Goal: Use online tool/utility: Use online tool/utility

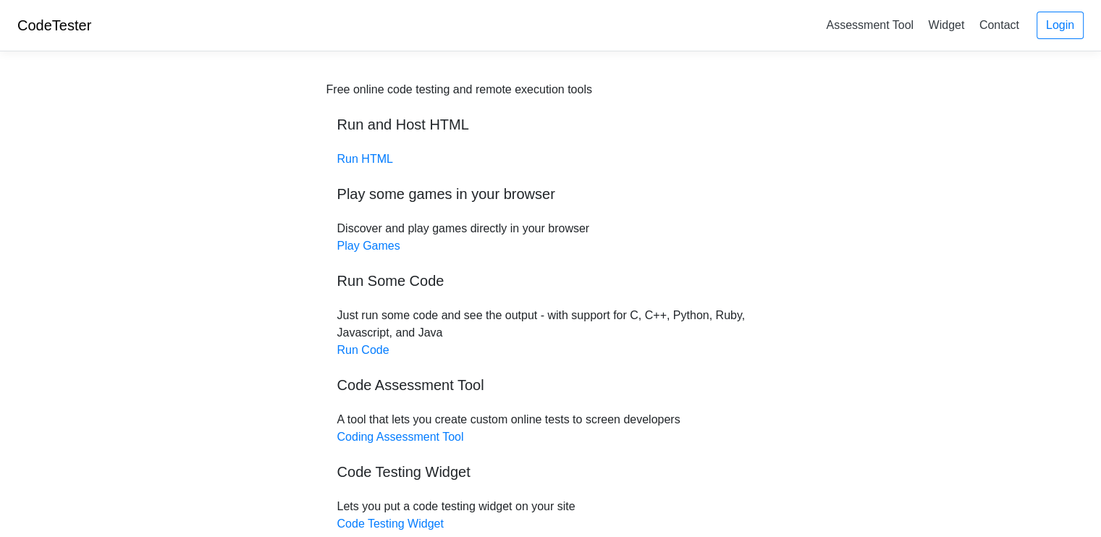
click at [366, 361] on div "Free online code testing and remote execution tools Run and Host HTML Run HTML …" at bounding box center [551, 307] width 449 height 452
click at [366, 353] on link "Run Code" at bounding box center [363, 350] width 52 height 12
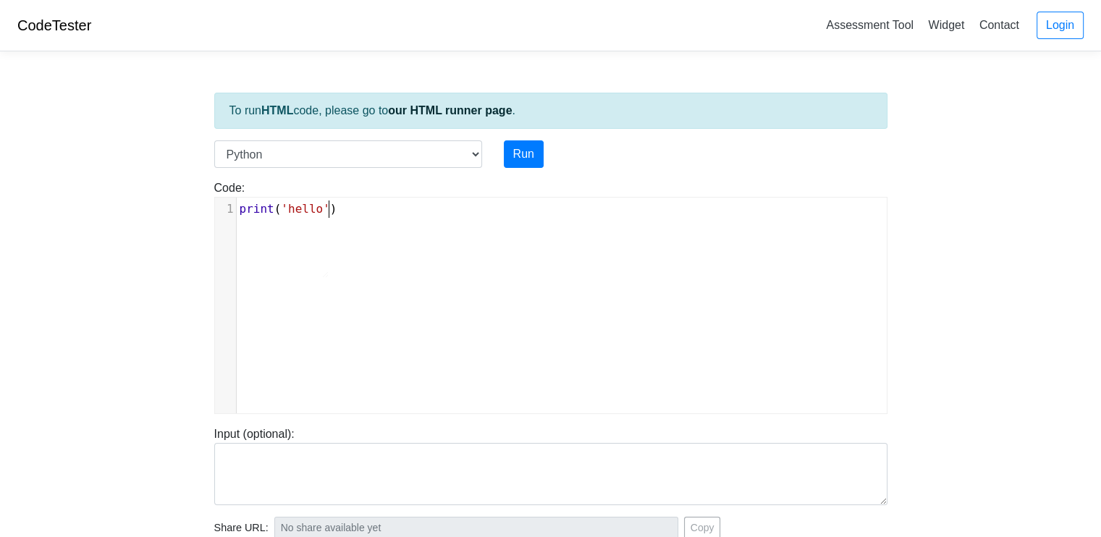
type textarea "​"
type textarea "('hello')"
drag, startPoint x: 310, startPoint y: 259, endPoint x: 272, endPoint y: 217, distance: 55.9
click at [272, 217] on div "x 1 print ( 'hello' )" at bounding box center [567, 209] width 661 height 23
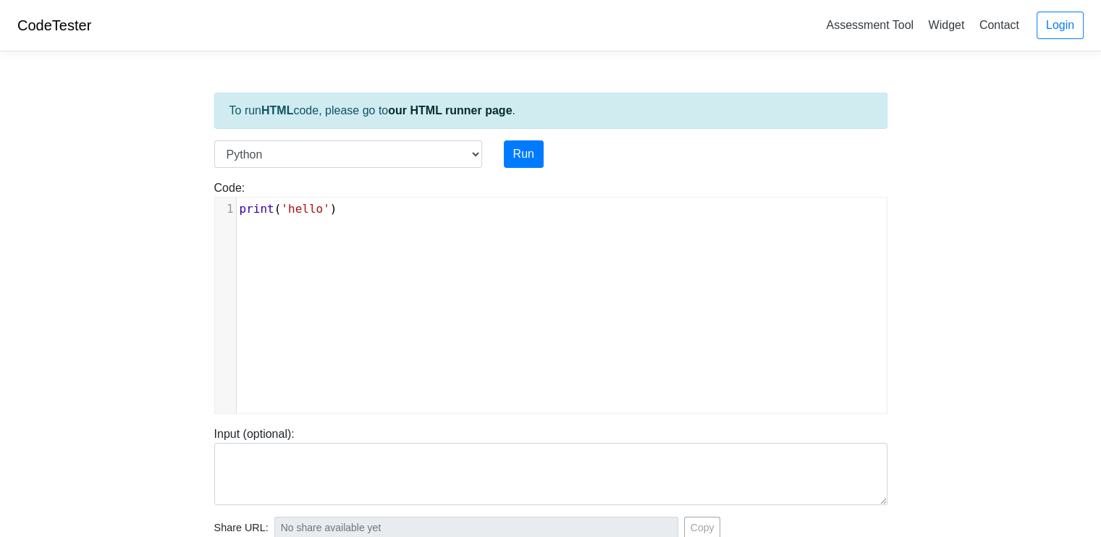
click at [274, 217] on div "x 1 print ( 'hello' )" at bounding box center [567, 209] width 661 height 23
type textarea "​"
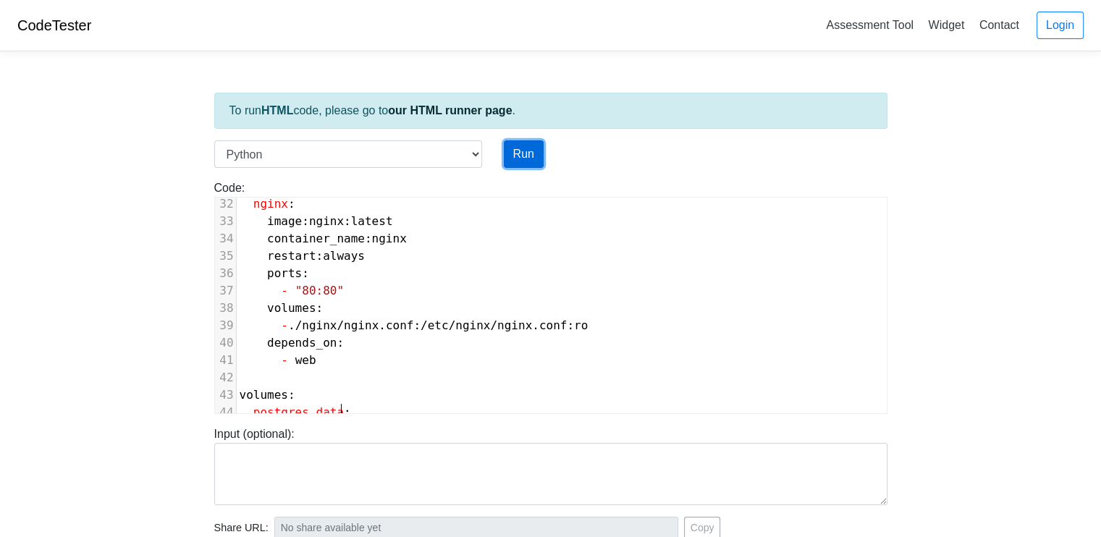
click at [533, 156] on button "Run" at bounding box center [524, 154] width 40 height 28
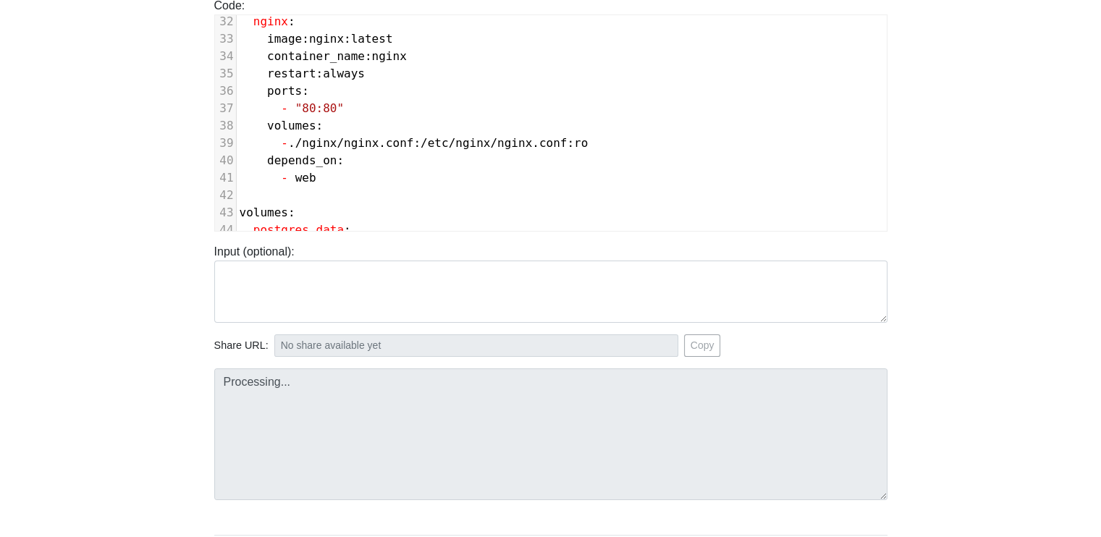
scroll to position [268, 0]
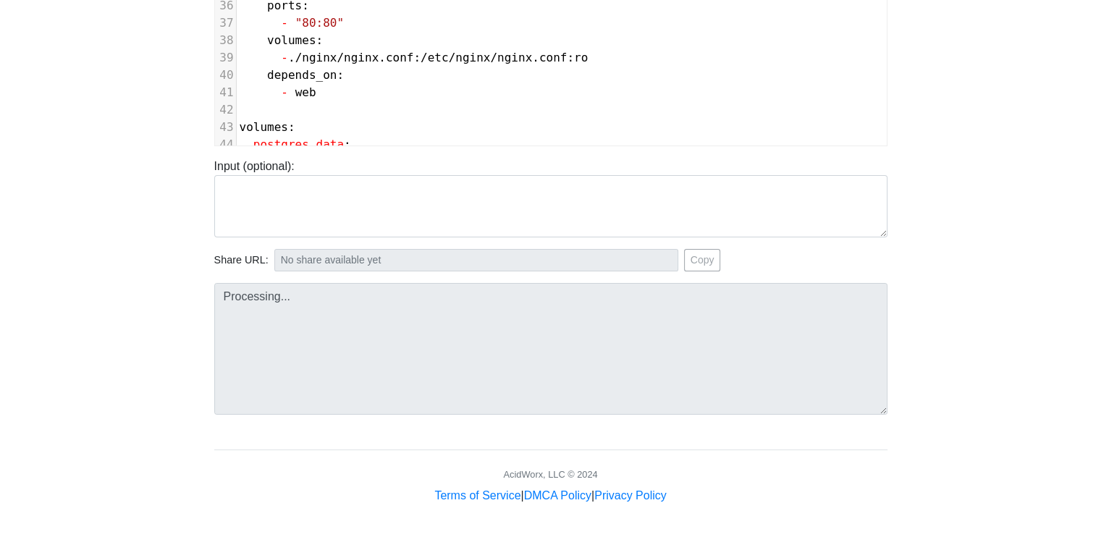
type input "https://codetester.io/runner?s=ZeX32J61lv"
type textarea "Submission status: Runtime Error (NZEC) Stderr: File "script.py", line 3 servic…"
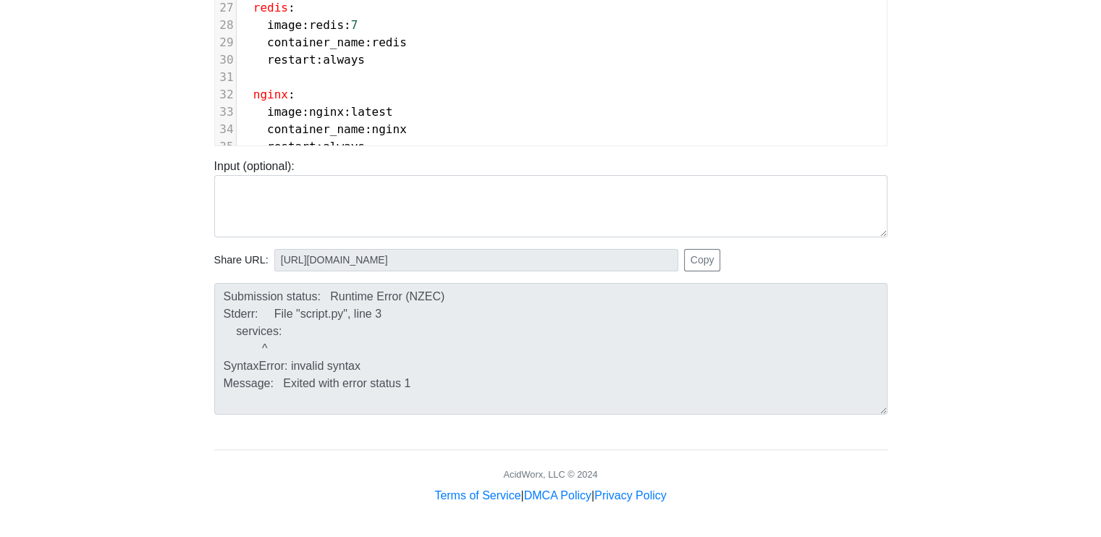
scroll to position [264, 0]
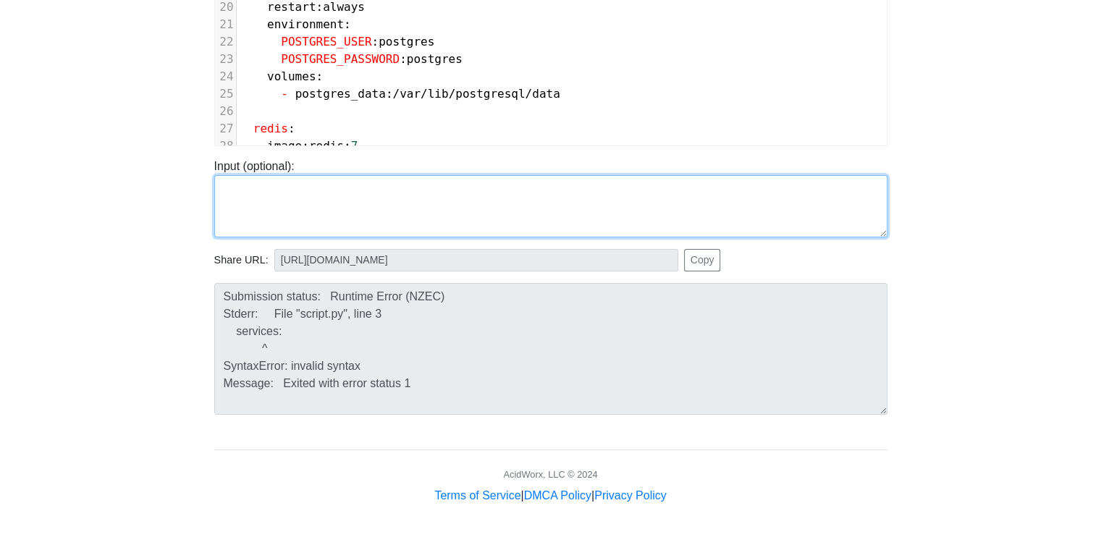
drag, startPoint x: 316, startPoint y: 217, endPoint x: 313, endPoint y: 140, distance: 76.1
click at [316, 215] on textarea at bounding box center [550, 206] width 673 height 62
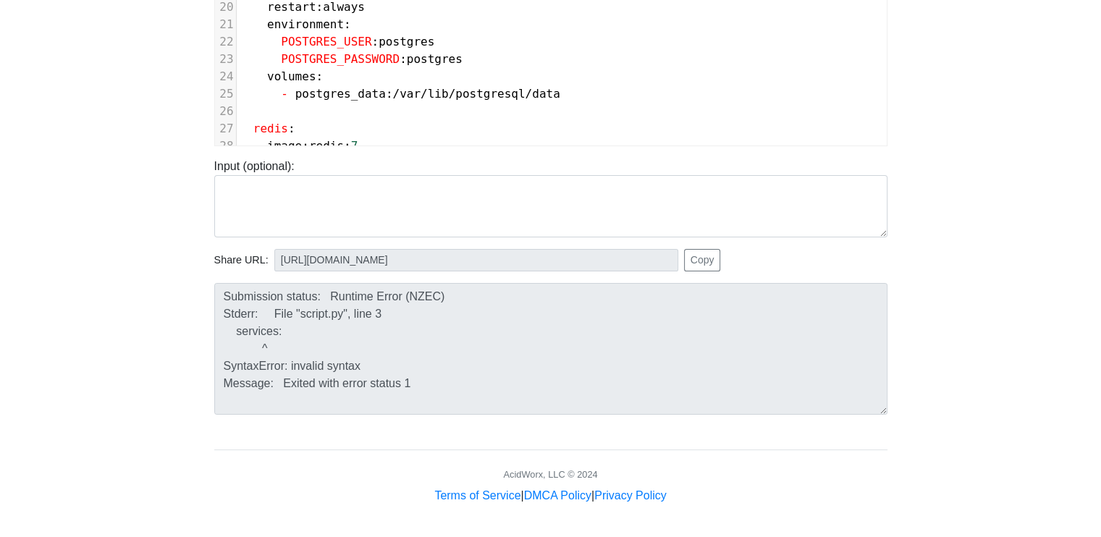
click at [317, 98] on span "postgres_data" at bounding box center [340, 94] width 91 height 14
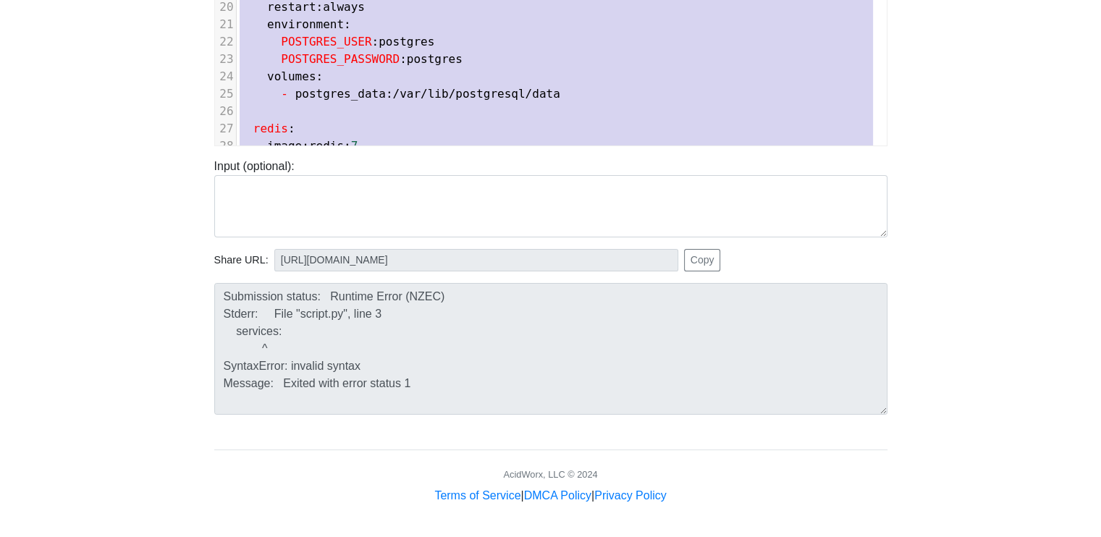
type textarea "​version: '3.9' services: web: build: ./web container_name: web_app restart: al…"
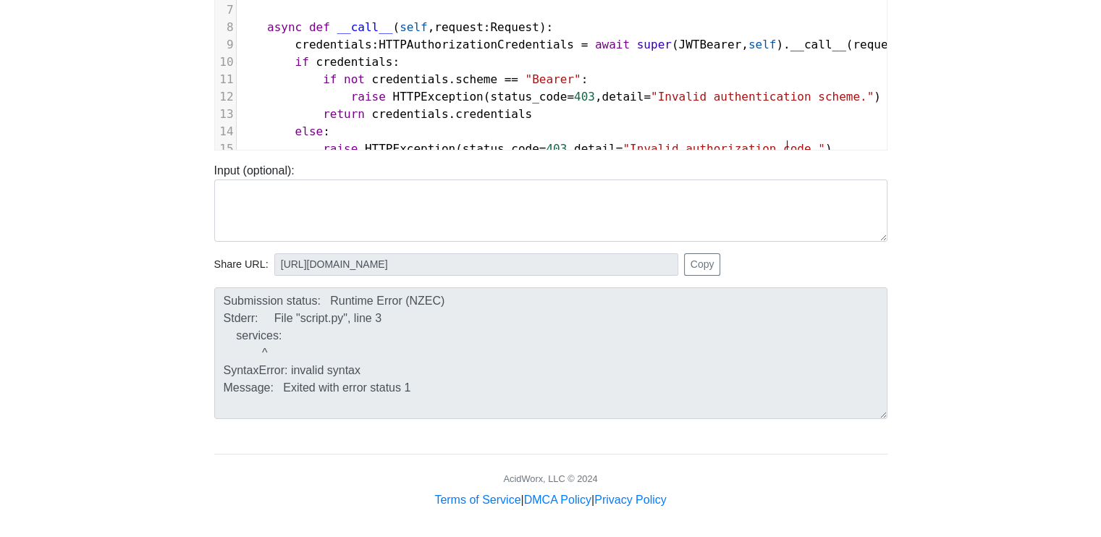
scroll to position [0, 0]
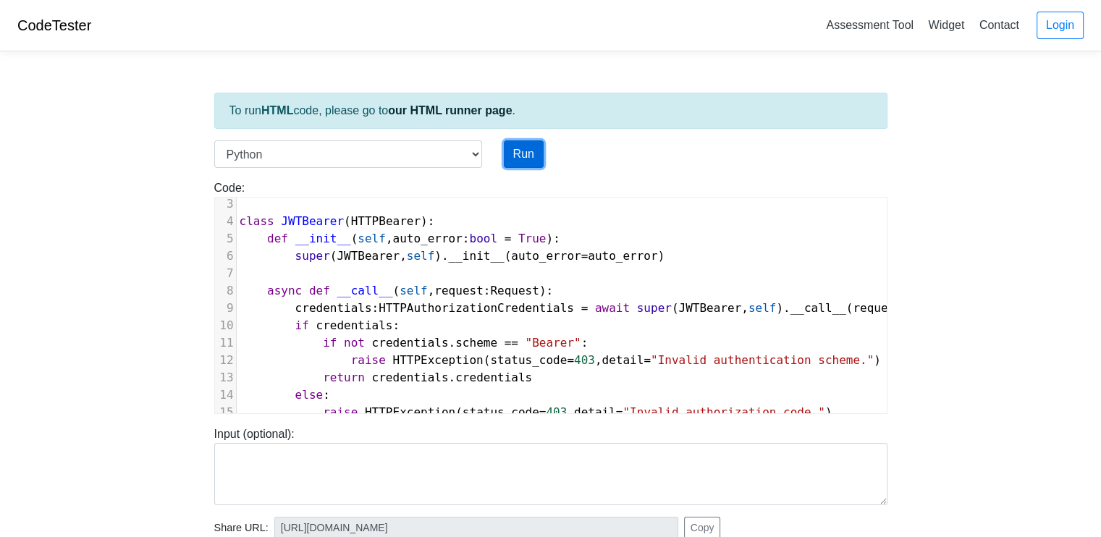
click at [515, 151] on button "Run" at bounding box center [524, 154] width 40 height 28
type input "https://codetester.io/runner?s=gVXBRagwXQ"
type textarea "Submission status: Runtime Error (NZEC) Stderr: Traceback (most recent call las…"
click at [515, 152] on button "Run" at bounding box center [524, 154] width 40 height 28
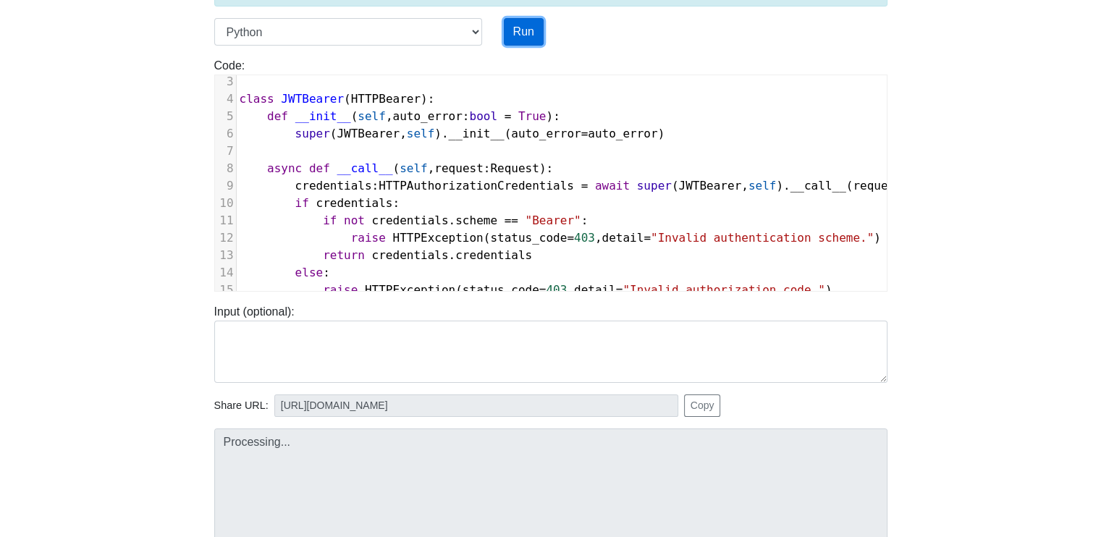
scroll to position [145, 0]
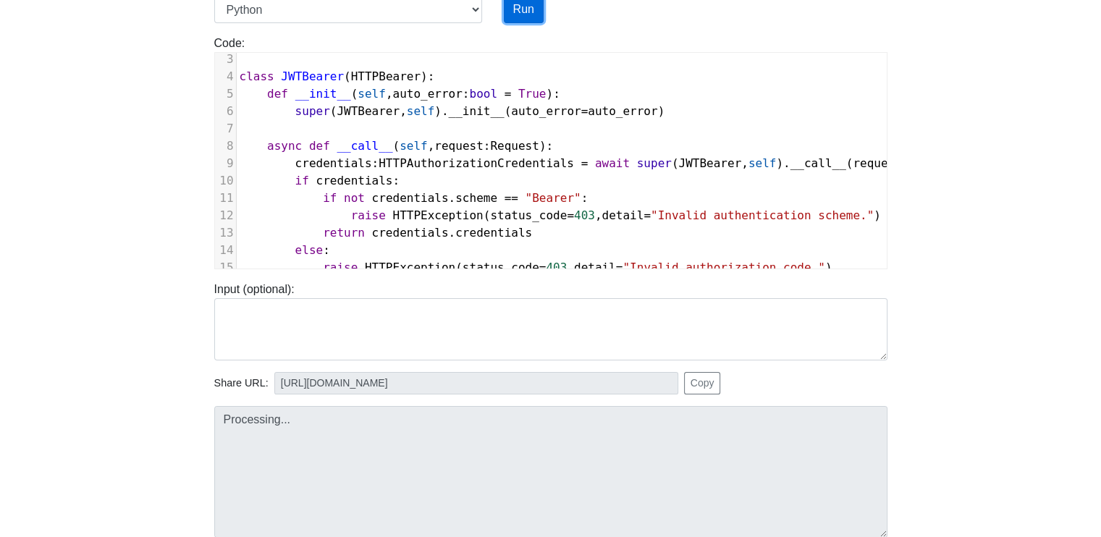
type input "https://codetester.io/runner?s=Axzb35QBWJ"
type textarea "Submission status: Runtime Error (NZEC) Stderr: Traceback (most recent call las…"
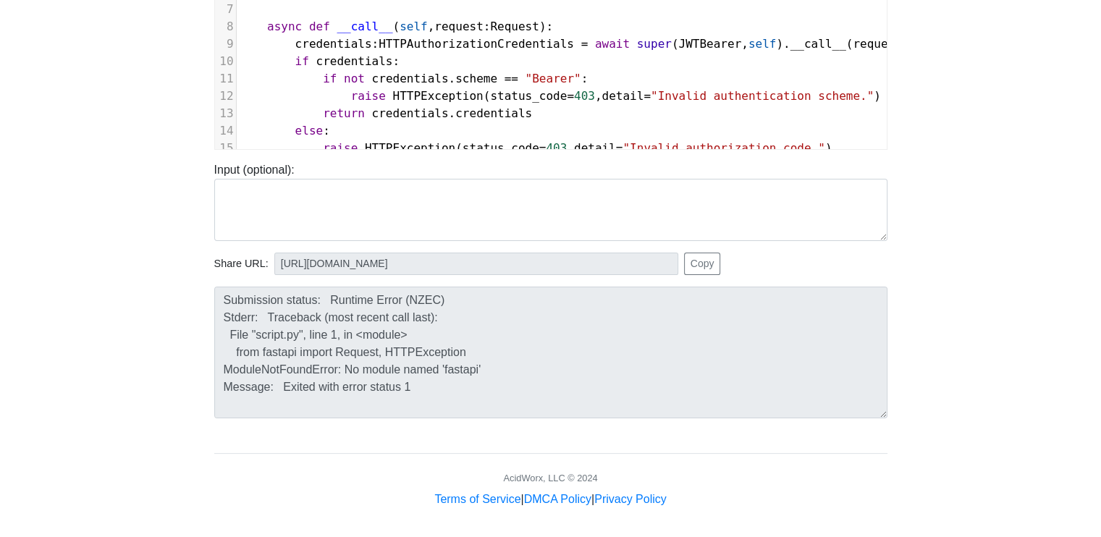
scroll to position [268, 0]
